Goal: Navigation & Orientation: Find specific page/section

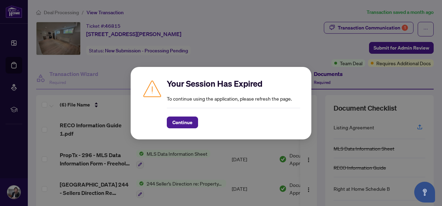
click at [181, 126] on span "Continue" at bounding box center [182, 122] width 20 height 11
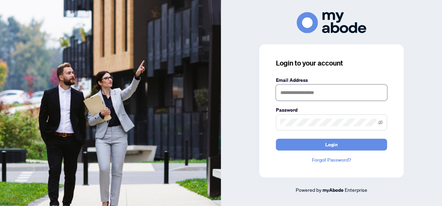
type input "**********"
click at [315, 145] on button "Login" at bounding box center [331, 145] width 111 height 12
